Goal: Navigation & Orientation: Find specific page/section

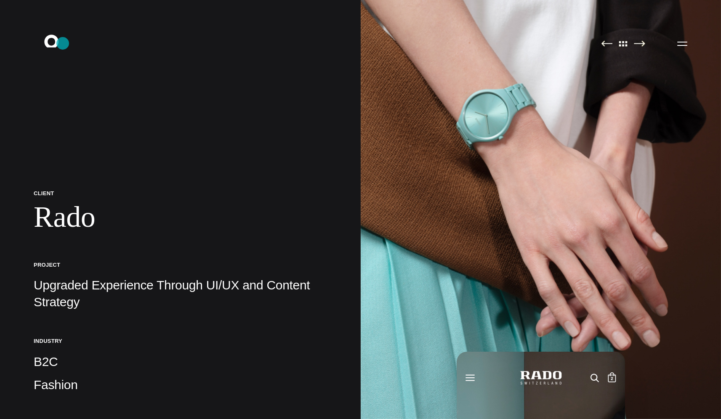
click at [63, 43] on icon ".st0{display:none;} .st1{display:inline;} .st2{font-family:'HelveticaNeue-Mediu…" at bounding box center [57, 43] width 54 height 22
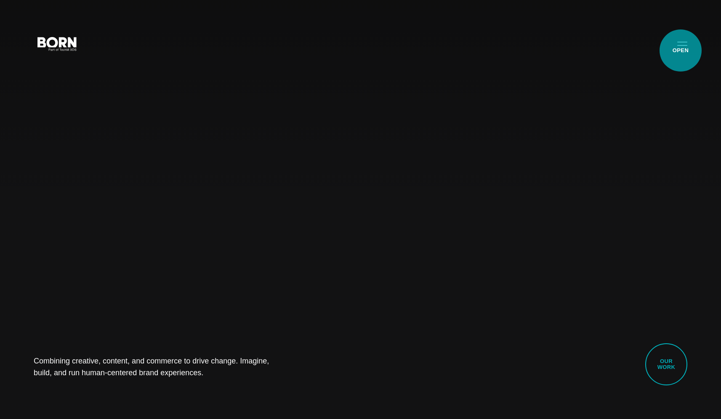
click at [675, 44] on button "Primary Menu" at bounding box center [682, 44] width 20 height 18
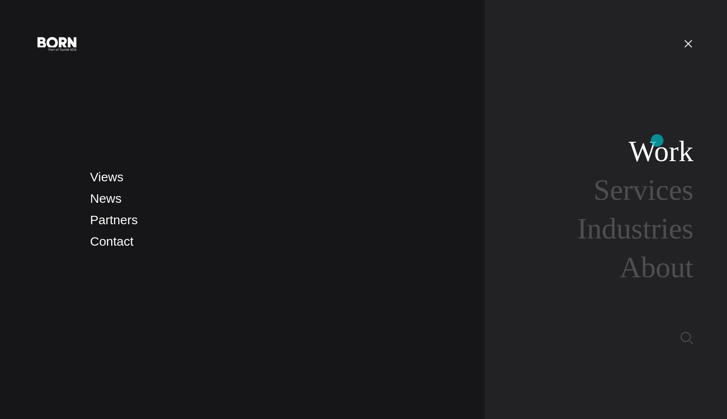
click at [655, 142] on link "Work" at bounding box center [661, 151] width 65 height 32
